Goal: Navigation & Orientation: Understand site structure

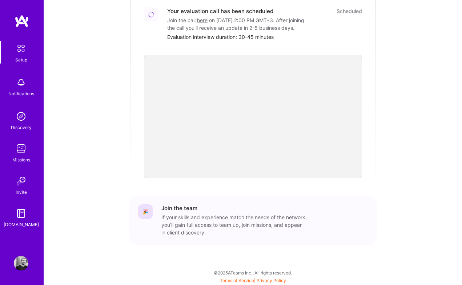
scroll to position [195, 0]
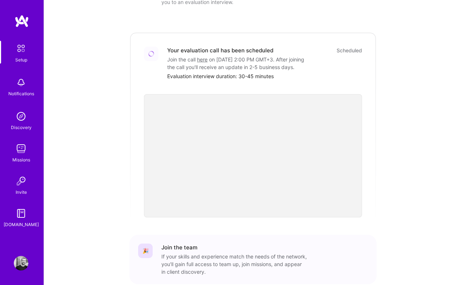
click at [228, 249] on div "Join the team" at bounding box center [264, 248] width 207 height 8
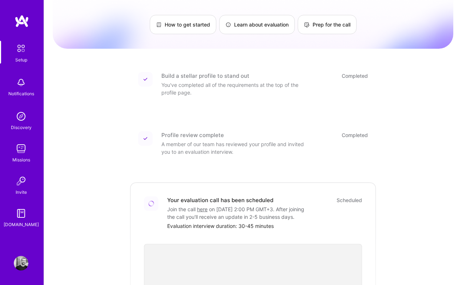
scroll to position [0, 0]
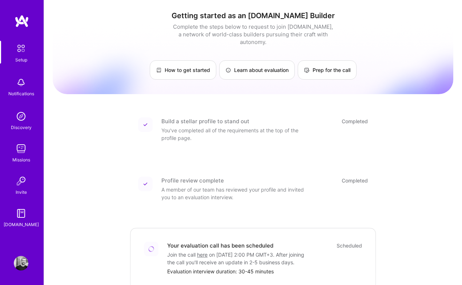
click at [20, 153] on img at bounding box center [21, 148] width 15 height 15
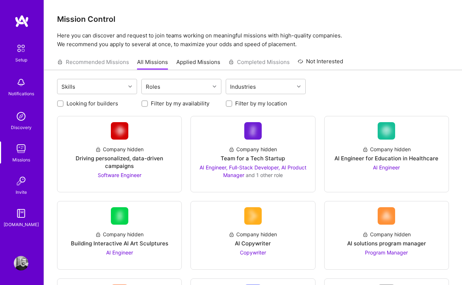
click at [27, 187] on img at bounding box center [21, 181] width 15 height 15
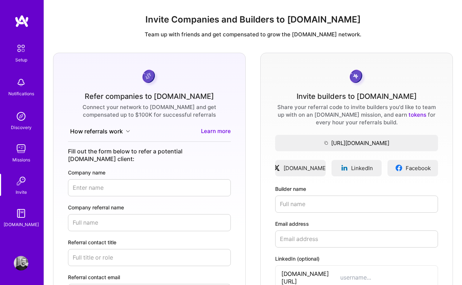
click at [24, 147] on img at bounding box center [21, 148] width 15 height 15
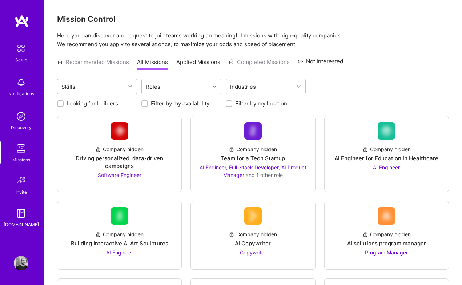
click at [24, 218] on img at bounding box center [21, 213] width 15 height 15
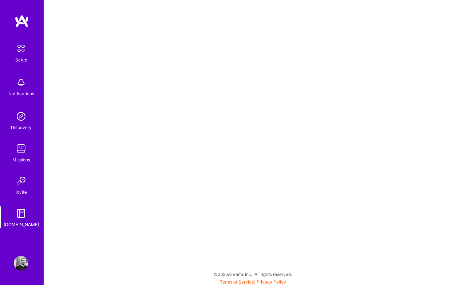
click at [26, 162] on div "Missions" at bounding box center [21, 160] width 18 height 8
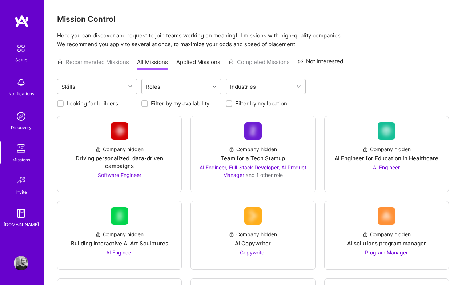
click at [22, 97] on div "Notifications" at bounding box center [21, 94] width 26 height 8
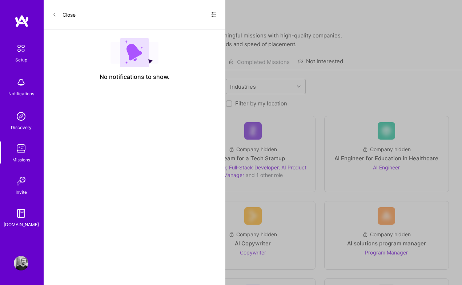
click at [26, 67] on div "Setup Notifications Discovery Missions Invite [DOMAIN_NAME]" at bounding box center [22, 135] width 44 height 188
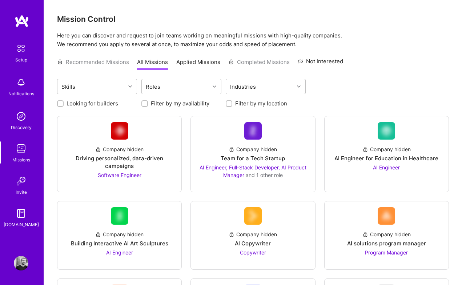
click at [24, 48] on img at bounding box center [20, 48] width 15 height 15
